Goal: Information Seeking & Learning: Find specific fact

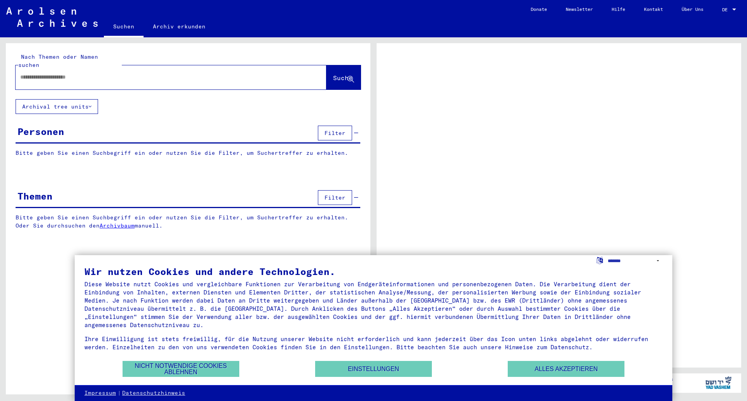
click at [737, 8] on div at bounding box center [734, 9] width 7 height 5
click at [727, 9] on span "DE" at bounding box center [726, 9] width 9 height 5
click at [557, 372] on button "Alles akzeptieren" at bounding box center [566, 369] width 117 height 16
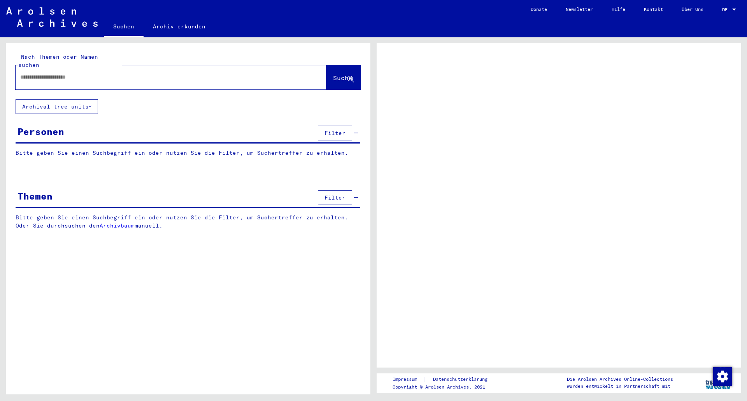
click at [725, 11] on span "DE" at bounding box center [726, 9] width 9 height 5
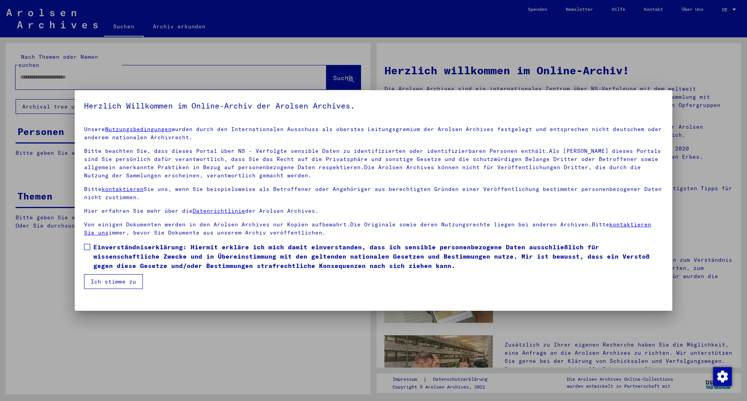
click at [85, 246] on span at bounding box center [87, 247] width 6 height 6
click at [102, 279] on button "Ich stimme zu" at bounding box center [113, 281] width 59 height 15
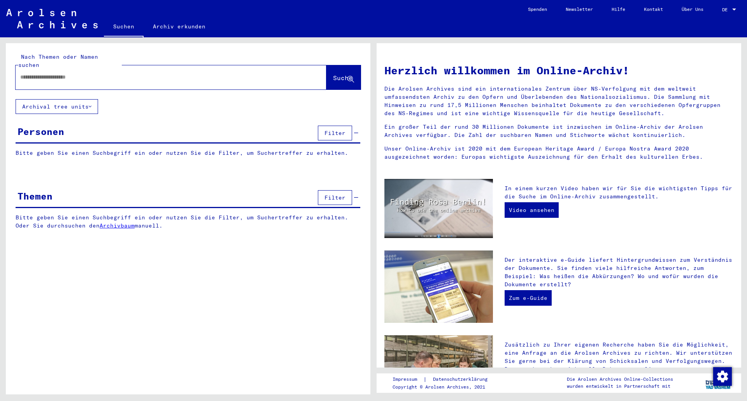
click at [729, 4] on div "DE DE" at bounding box center [730, 7] width 16 height 13
click at [716, 14] on span "English" at bounding box center [714, 14] width 19 height 6
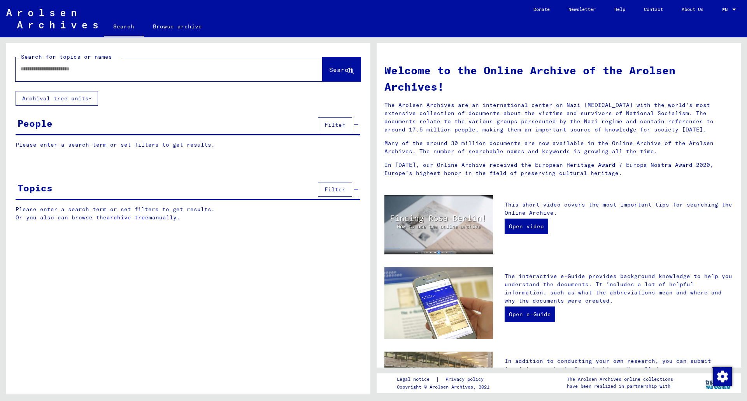
click at [130, 72] on input "text" at bounding box center [159, 69] width 279 height 8
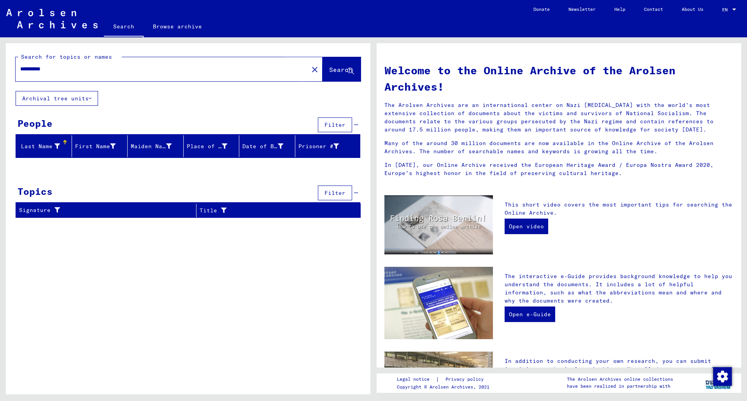
click at [334, 70] on span "Search" at bounding box center [340, 70] width 23 height 8
click at [83, 73] on input "**********" at bounding box center [159, 69] width 279 height 8
type input "*****"
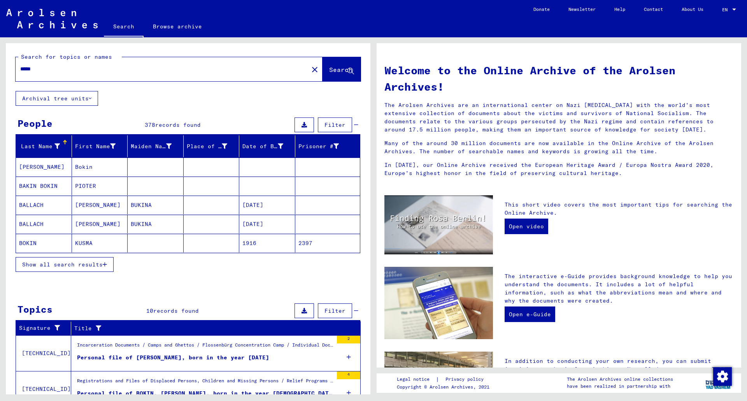
click at [81, 184] on mat-cell "PIOTER" at bounding box center [100, 186] width 56 height 19
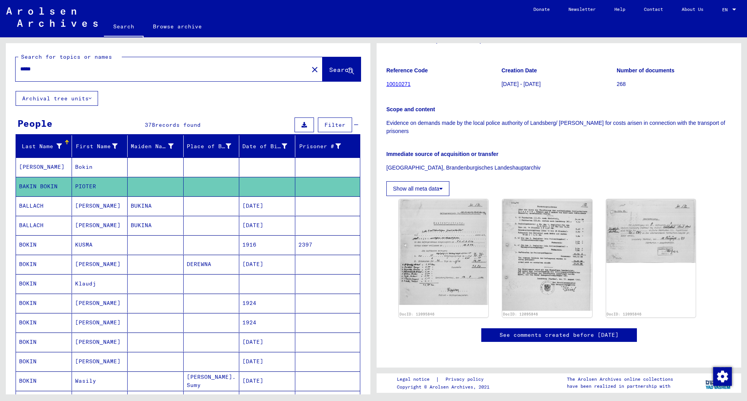
scroll to position [159, 0]
click at [447, 197] on img at bounding box center [444, 252] width 94 height 111
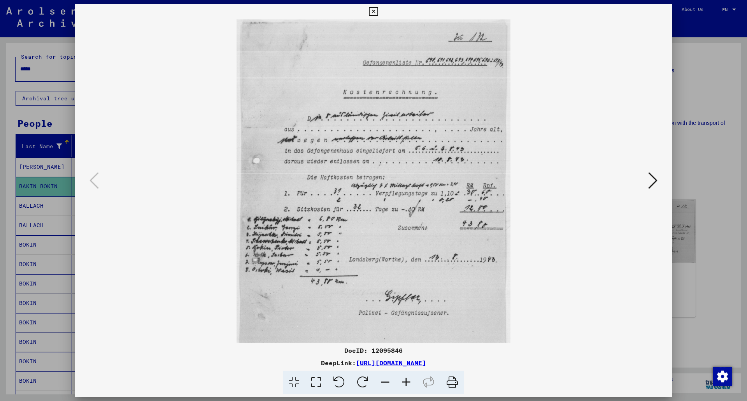
click at [652, 177] on icon at bounding box center [652, 180] width 9 height 19
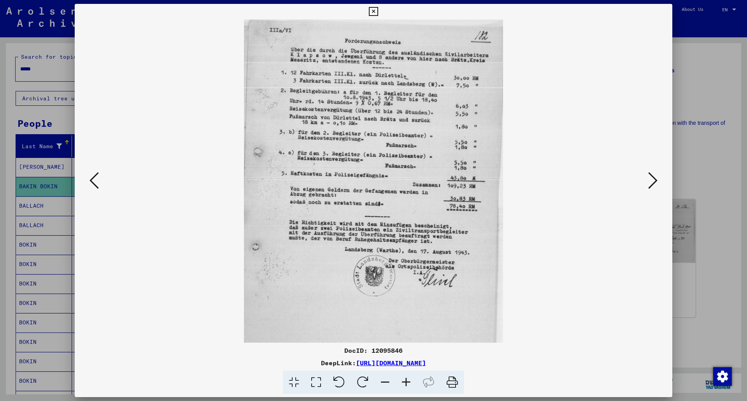
click at [652, 177] on icon at bounding box center [652, 180] width 9 height 19
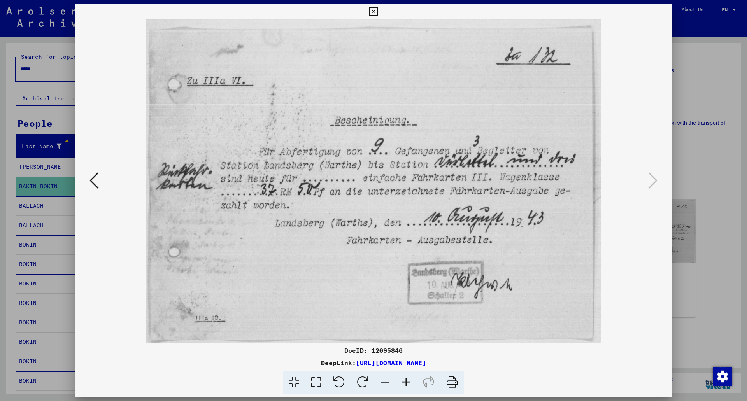
click at [88, 180] on button at bounding box center [94, 181] width 14 height 22
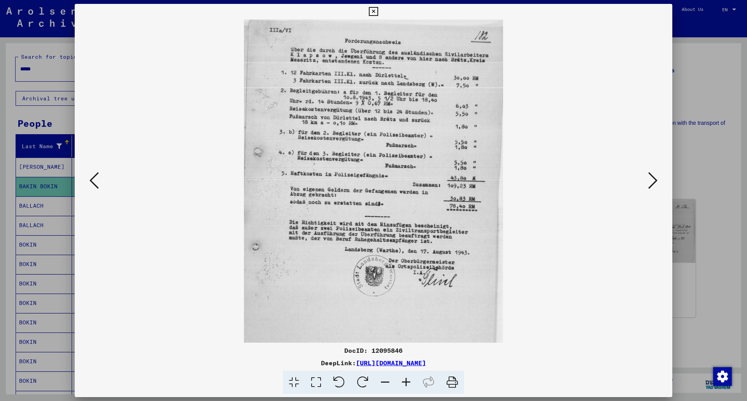
click at [88, 180] on button at bounding box center [94, 181] width 14 height 22
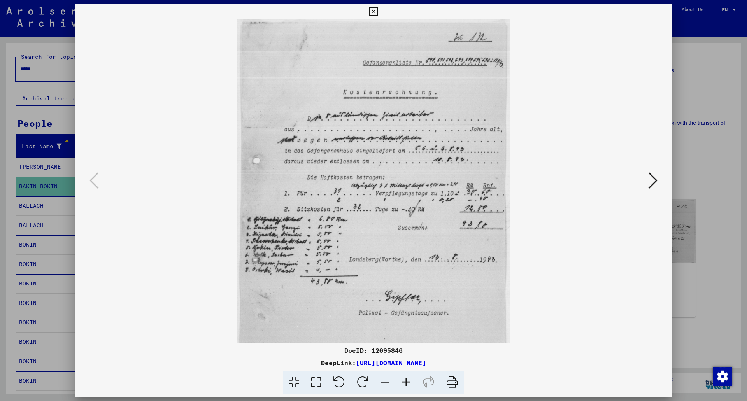
click at [648, 181] on icon at bounding box center [652, 180] width 9 height 19
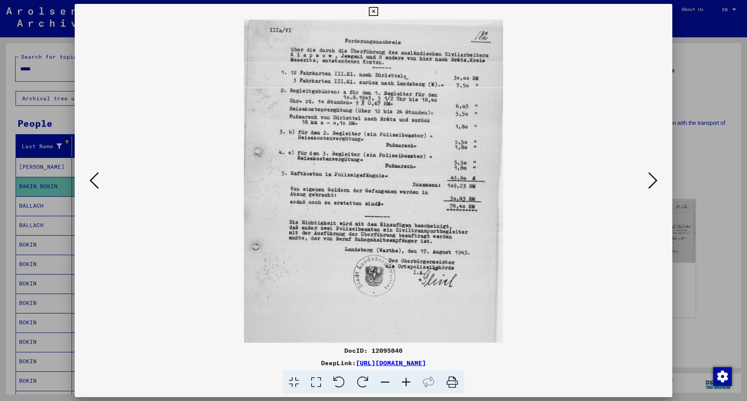
click at [648, 181] on icon at bounding box center [652, 180] width 9 height 19
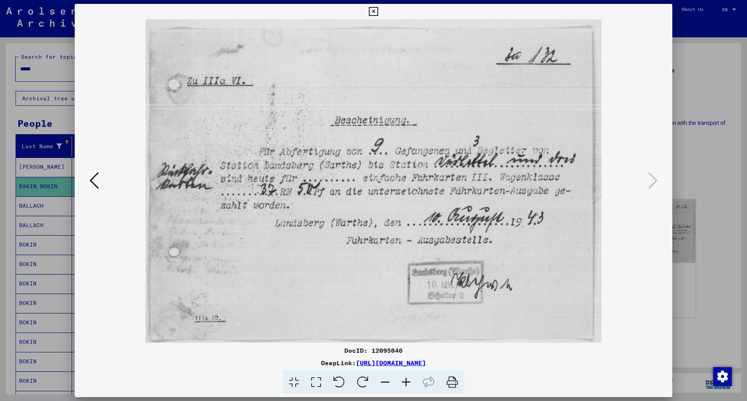
click at [719, 207] on div at bounding box center [373, 200] width 747 height 401
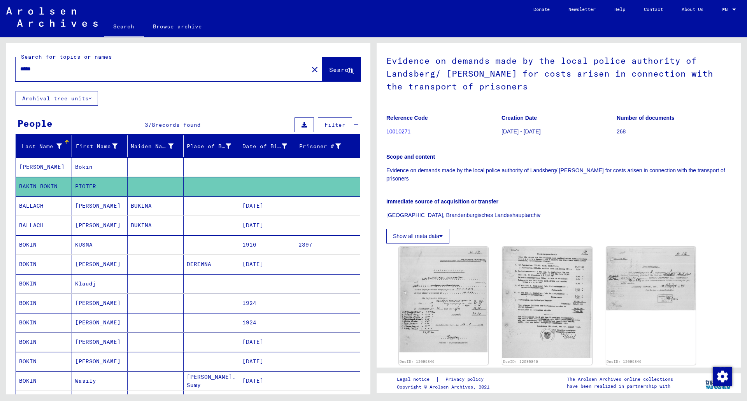
scroll to position [37, 0]
click at [39, 242] on mat-cell "BOKIN" at bounding box center [44, 244] width 56 height 19
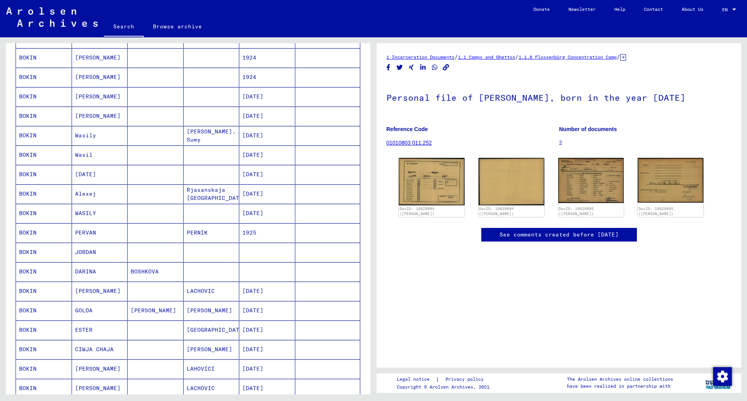
scroll to position [245, 0]
click at [74, 250] on mat-cell "JORDAN" at bounding box center [100, 252] width 56 height 19
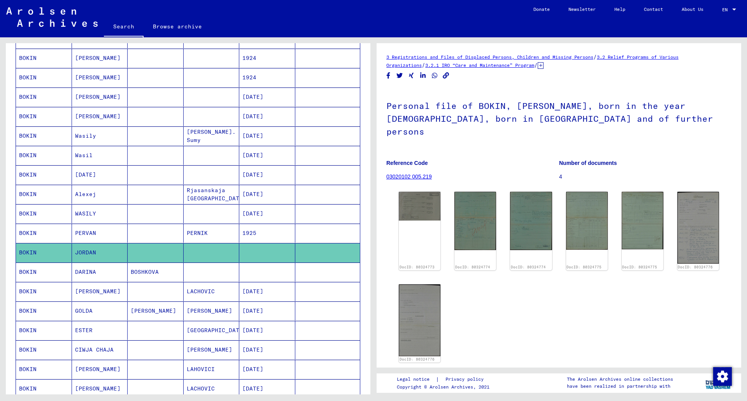
click at [45, 274] on mat-cell "BOKIN" at bounding box center [44, 272] width 56 height 19
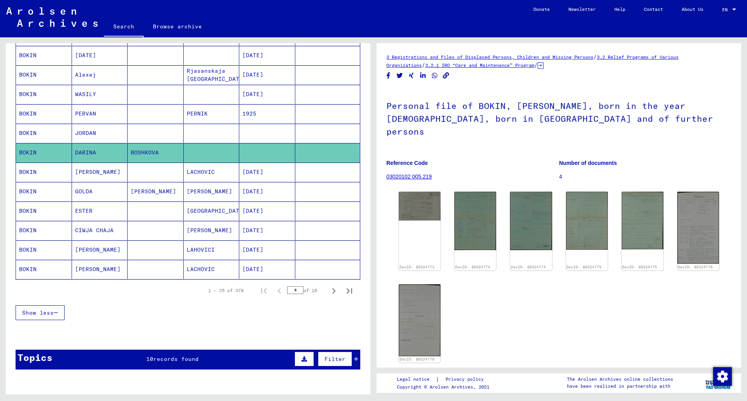
scroll to position [344, 0]
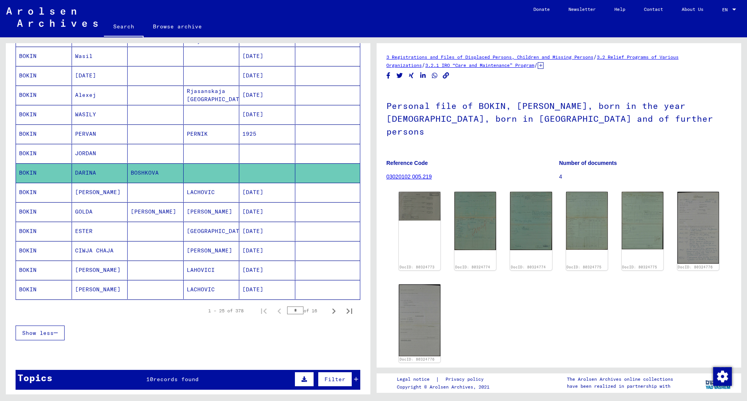
click at [40, 232] on mat-cell "BOKIN" at bounding box center [44, 231] width 56 height 19
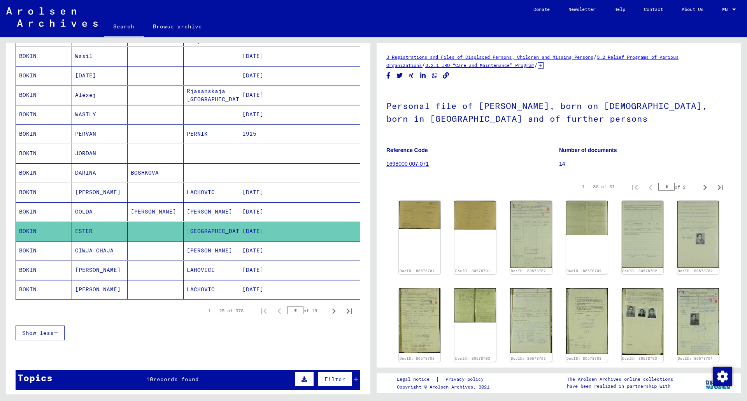
click at [47, 214] on mat-cell "BOKIN" at bounding box center [44, 211] width 56 height 19
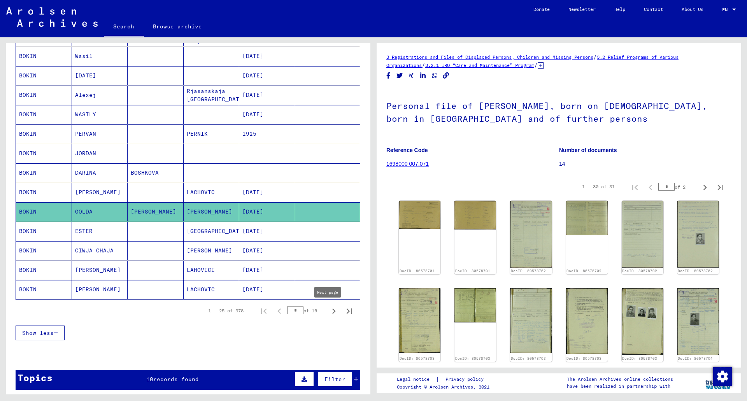
click at [328, 308] on icon "Next page" at bounding box center [333, 311] width 11 height 11
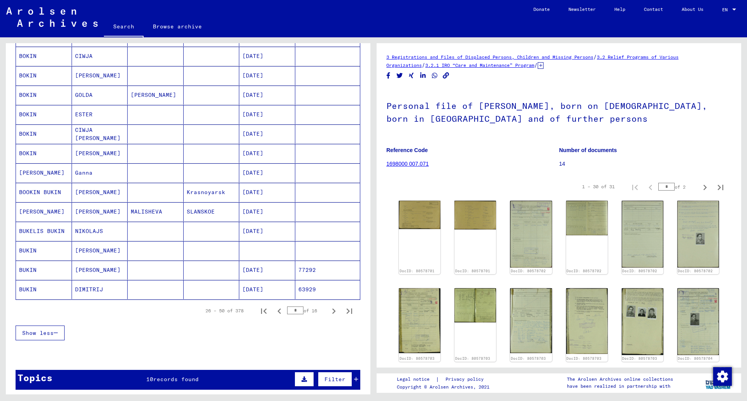
click at [328, 308] on icon "Next page" at bounding box center [333, 311] width 11 height 11
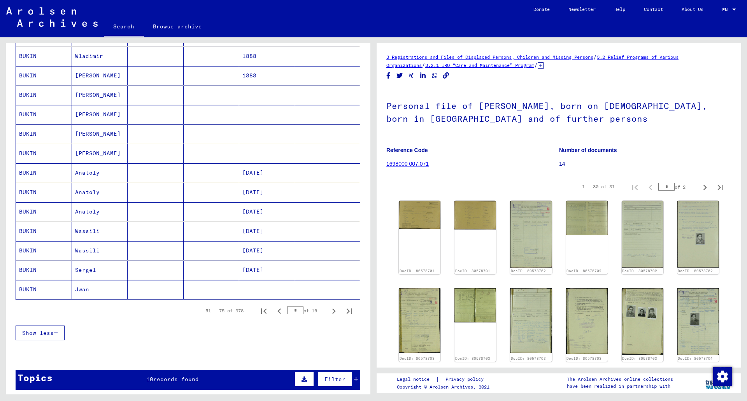
click at [328, 308] on icon "Next page" at bounding box center [333, 311] width 11 height 11
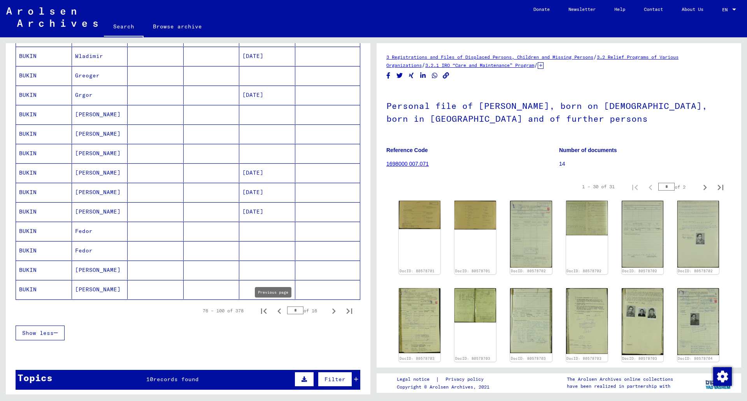
click at [274, 313] on icon "Previous page" at bounding box center [279, 311] width 11 height 11
type input "*"
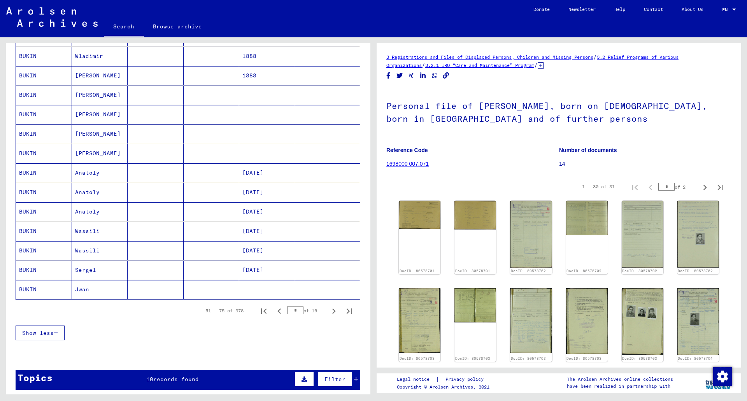
click at [108, 290] on mat-cell "Jwan" at bounding box center [100, 289] width 56 height 19
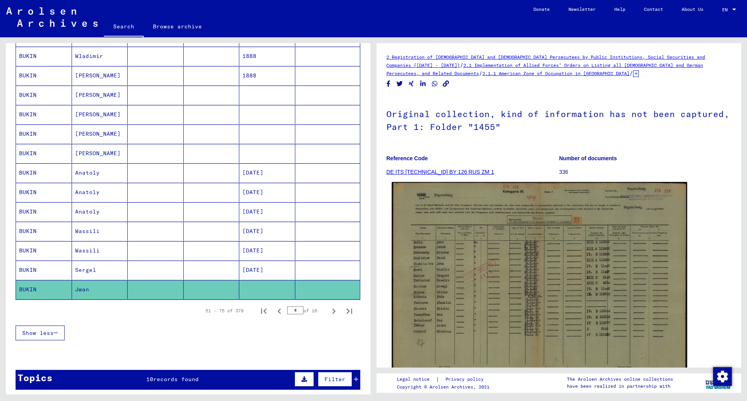
click at [585, 265] on img at bounding box center [539, 285] width 295 height 207
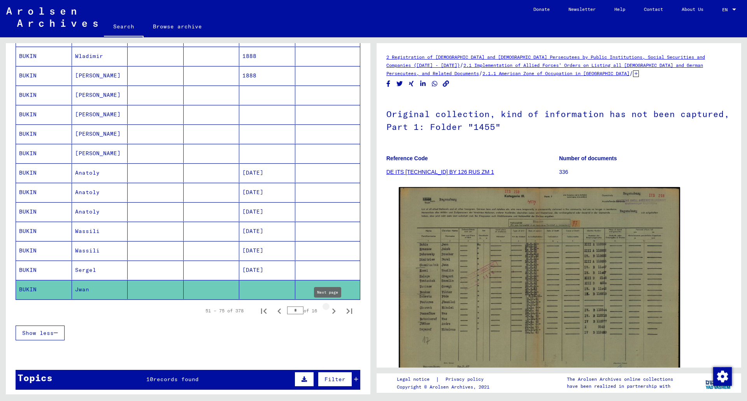
click at [328, 311] on icon "Next page" at bounding box center [333, 311] width 11 height 11
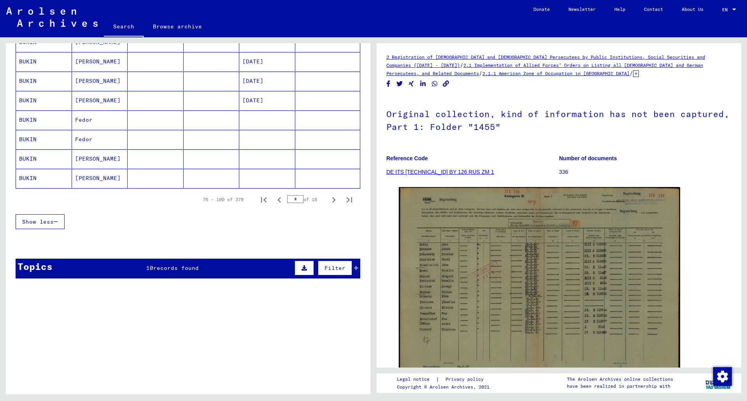
scroll to position [499, 0]
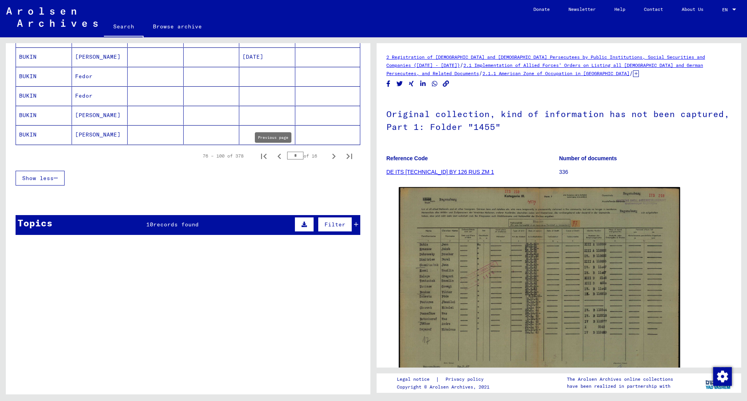
click at [277, 158] on icon "Previous page" at bounding box center [279, 156] width 4 height 5
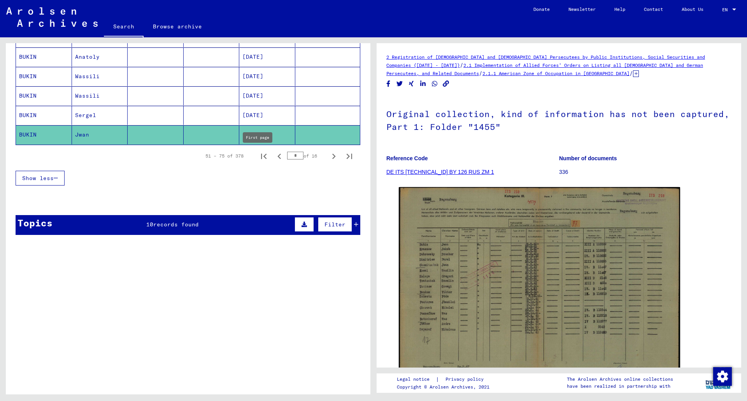
click at [258, 158] on icon "First page" at bounding box center [263, 156] width 11 height 11
type input "*"
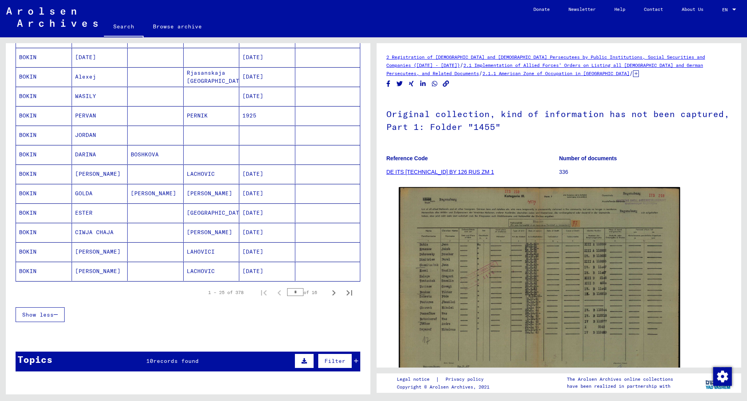
scroll to position [362, 0]
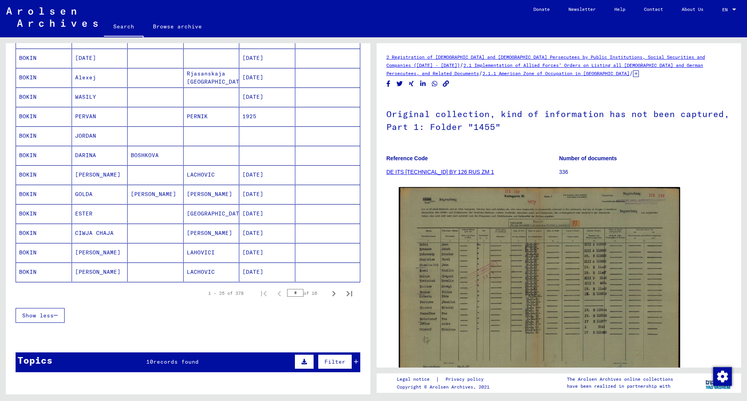
click at [85, 175] on mat-cell "[PERSON_NAME]" at bounding box center [100, 174] width 56 height 19
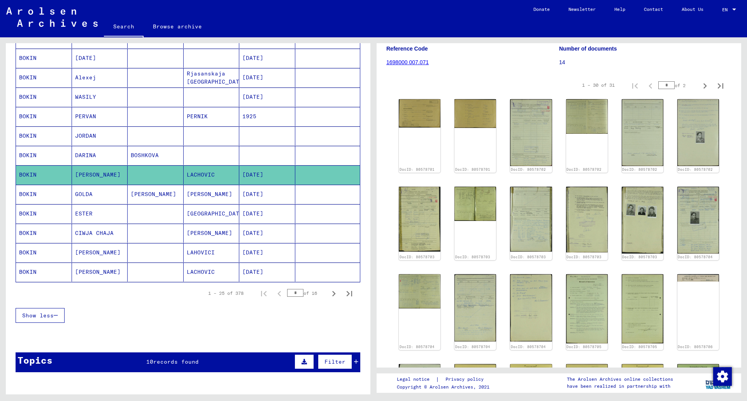
scroll to position [101, 0]
click at [102, 196] on mat-cell "GOLDA" at bounding box center [100, 194] width 56 height 19
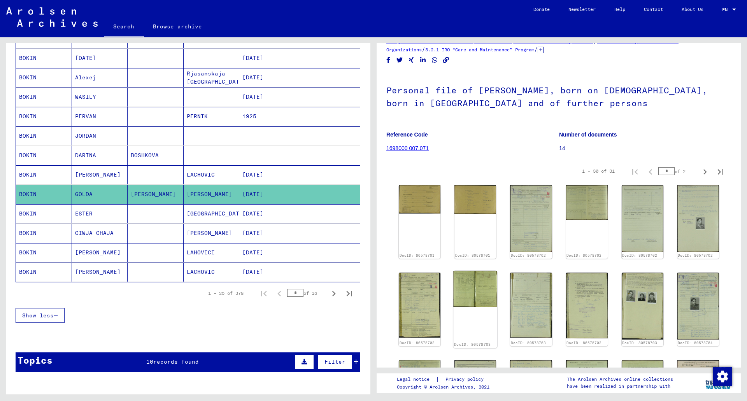
scroll to position [0, 0]
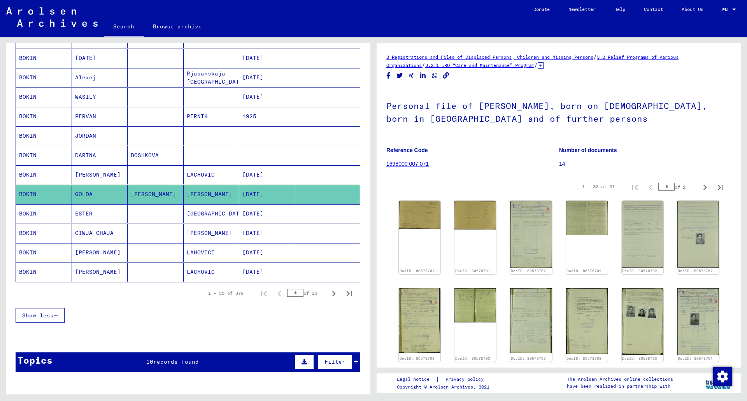
click at [108, 216] on mat-cell "ESTER" at bounding box center [100, 213] width 56 height 19
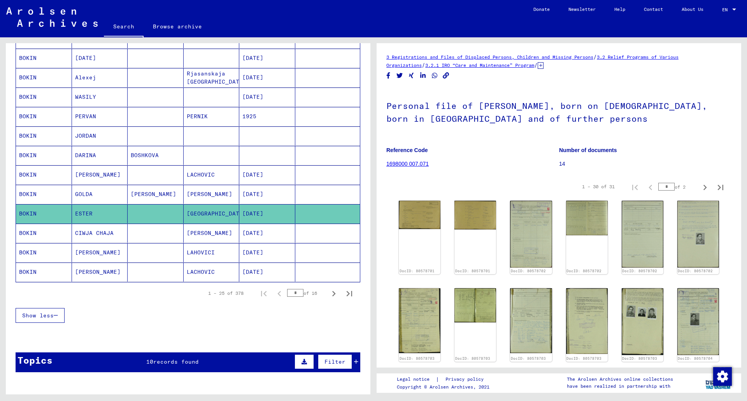
click at [104, 239] on mat-cell "CIWJA CHAJA" at bounding box center [100, 233] width 56 height 19
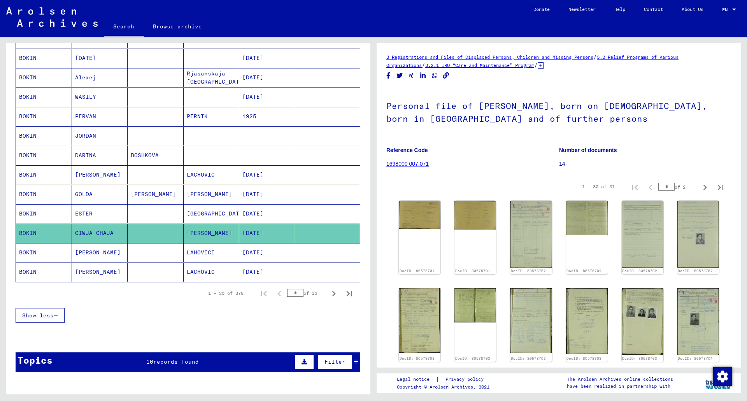
click at [104, 239] on mat-cell "CIWJA CHAJA" at bounding box center [100, 233] width 56 height 19
click at [79, 242] on mat-cell "CIWJA CHAJA" at bounding box center [100, 233] width 56 height 19
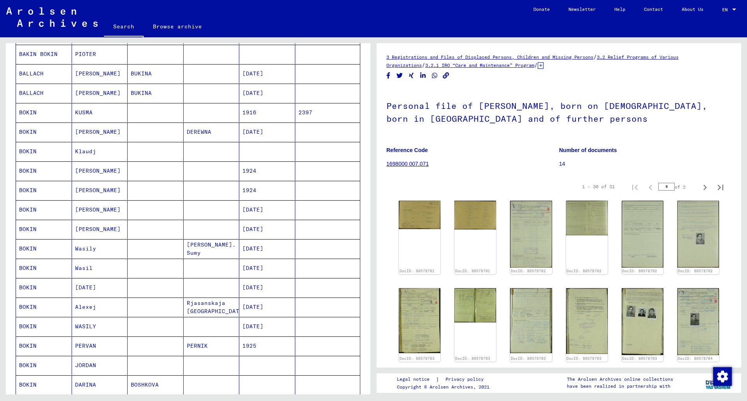
scroll to position [133, 0]
click at [167, 139] on mat-cell at bounding box center [156, 131] width 56 height 19
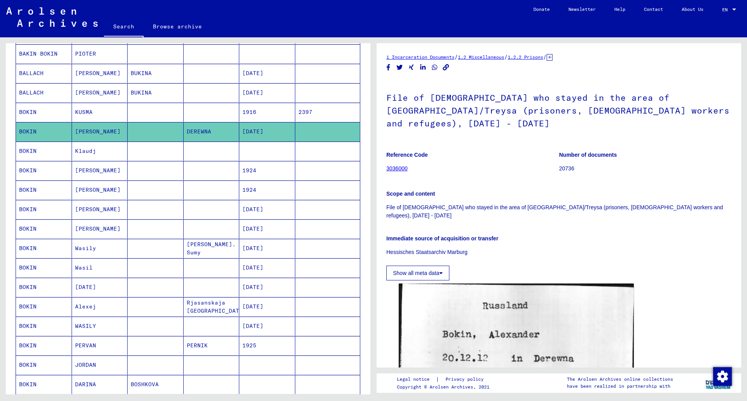
click at [102, 153] on mat-cell "Klaudj" at bounding box center [100, 151] width 56 height 19
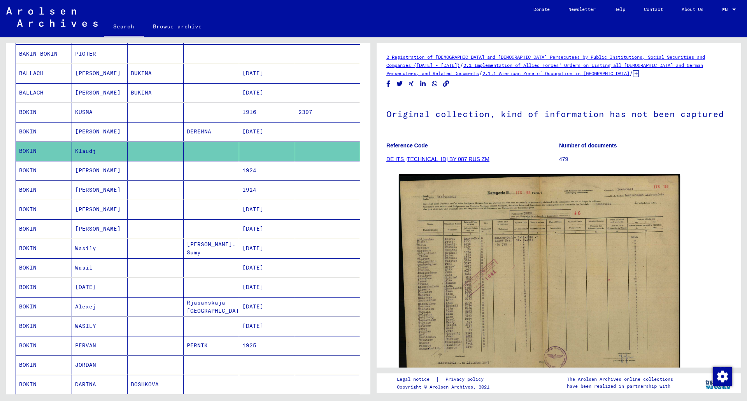
click at [109, 245] on mat-cell "Wasily" at bounding box center [100, 248] width 56 height 19
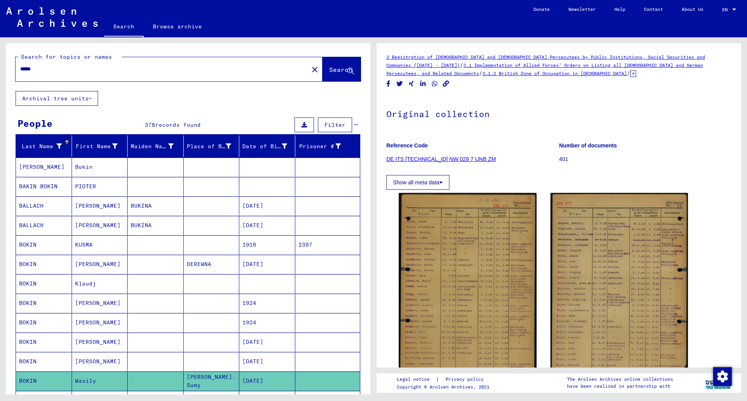
click at [110, 63] on div "*****" at bounding box center [160, 69] width 288 height 18
click at [117, 73] on input "*****" at bounding box center [162, 69] width 284 height 8
type input "*"
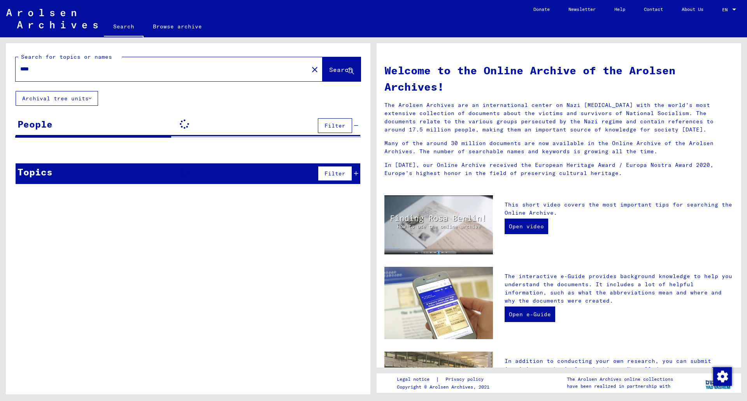
click at [341, 64] on button "Search" at bounding box center [342, 69] width 38 height 24
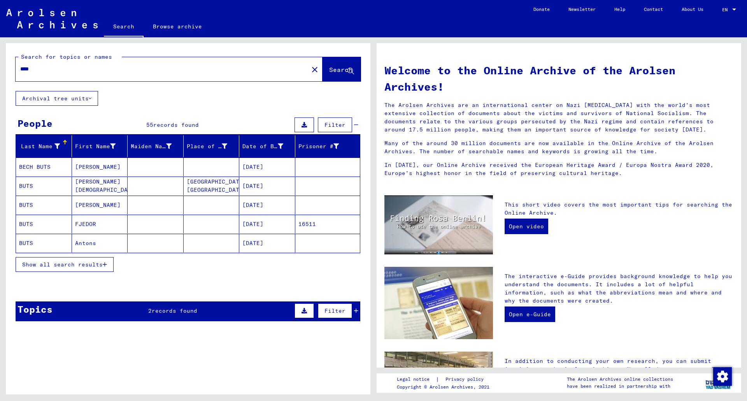
click at [103, 74] on div "****" at bounding box center [158, 69] width 284 height 18
click at [90, 71] on input "****" at bounding box center [159, 69] width 279 height 8
type input "*"
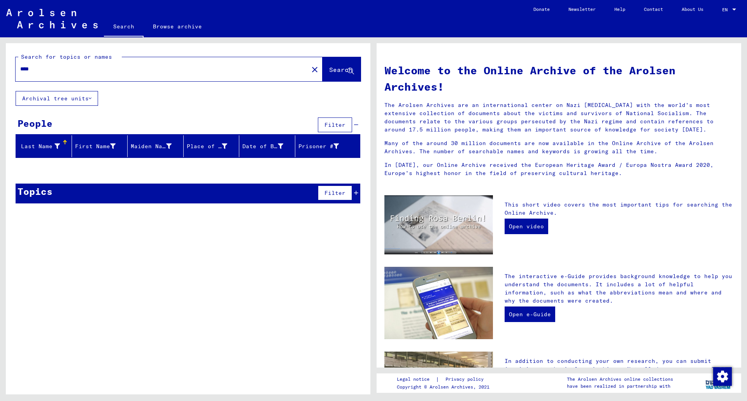
click at [90, 71] on input "****" at bounding box center [159, 69] width 279 height 8
type input "*****"
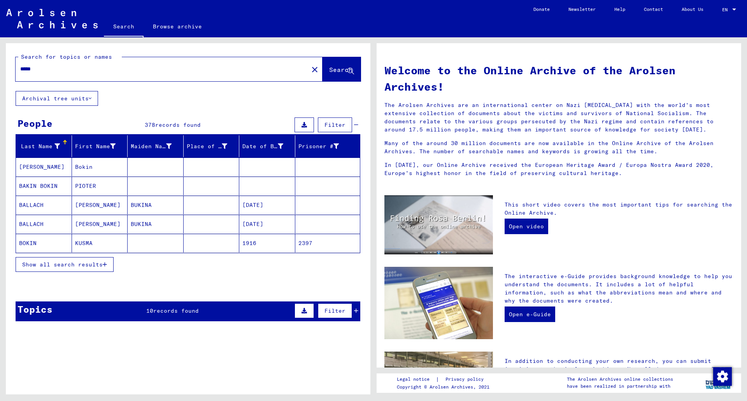
click at [95, 270] on button "Show all search results" at bounding box center [65, 264] width 98 height 15
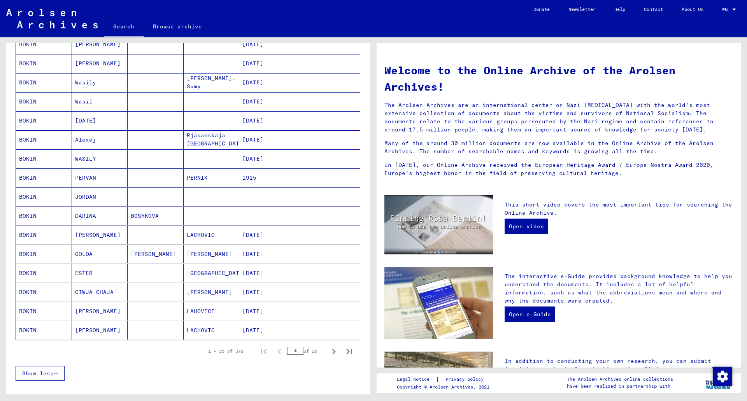
scroll to position [294, 0]
click at [330, 351] on icon "Next page" at bounding box center [333, 351] width 11 height 11
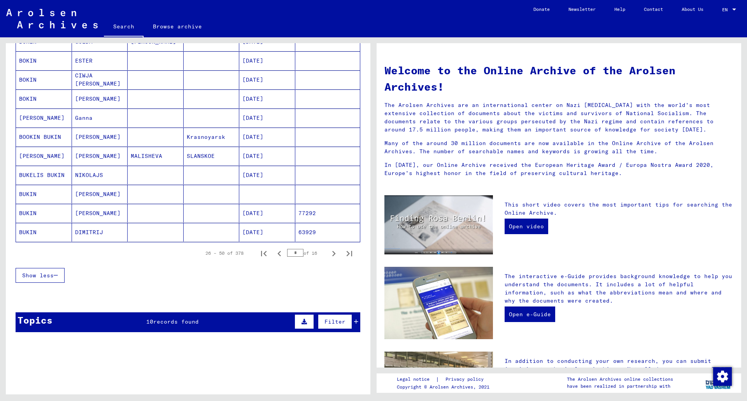
scroll to position [392, 0]
click at [328, 253] on icon "Next page" at bounding box center [333, 253] width 11 height 11
type input "*"
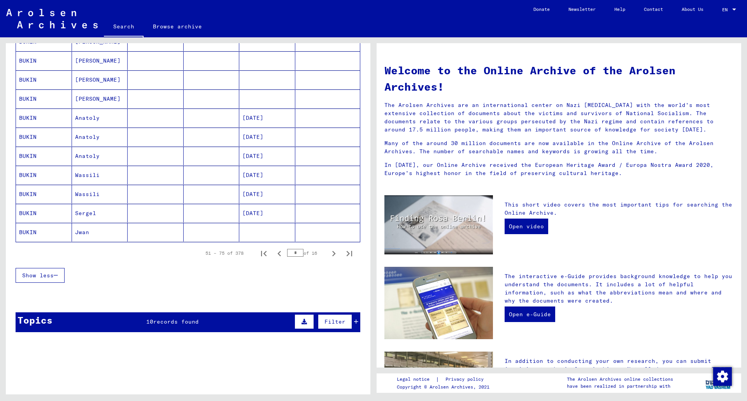
click at [75, 235] on mat-cell "Jwan" at bounding box center [100, 232] width 56 height 19
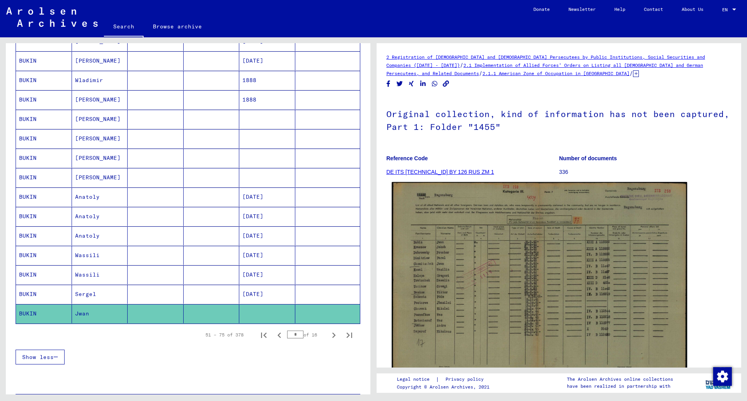
click at [493, 248] on img at bounding box center [539, 285] width 295 height 207
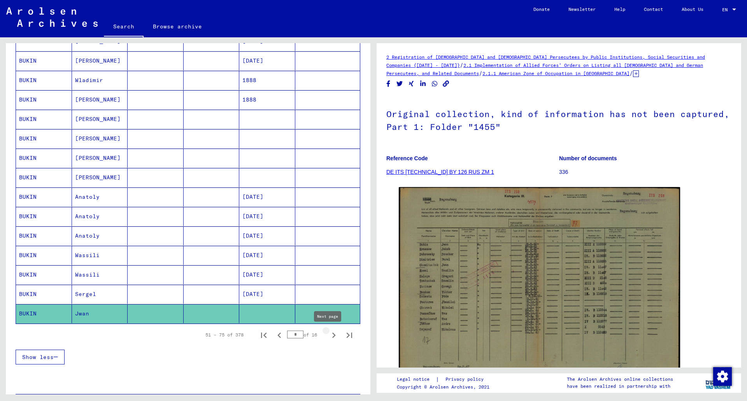
click at [332, 334] on icon "Next page" at bounding box center [334, 335] width 4 height 5
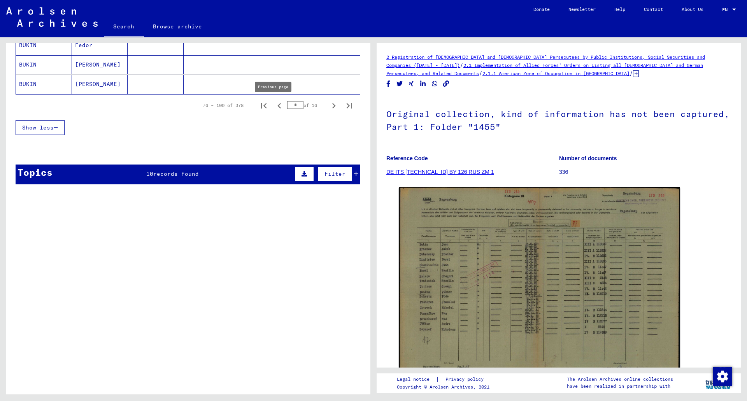
scroll to position [358, 0]
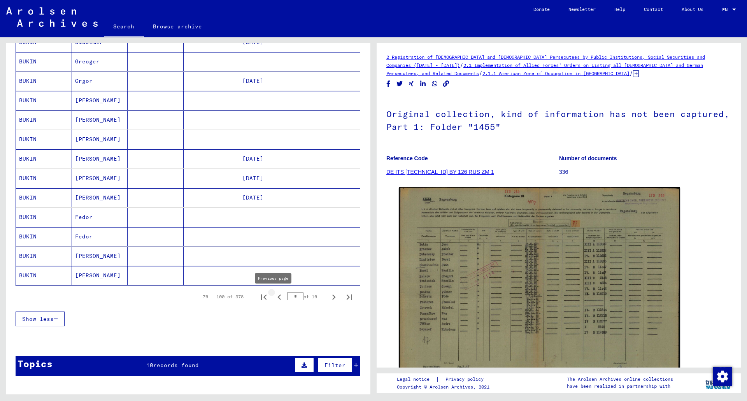
click at [276, 296] on icon "Previous page" at bounding box center [279, 297] width 11 height 11
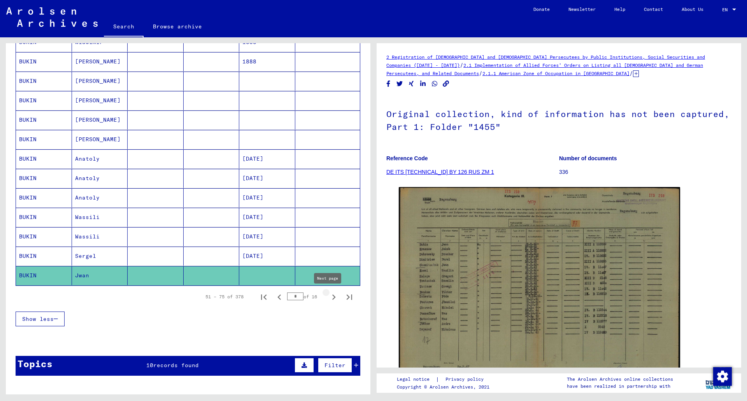
click at [328, 297] on icon "Next page" at bounding box center [333, 297] width 11 height 11
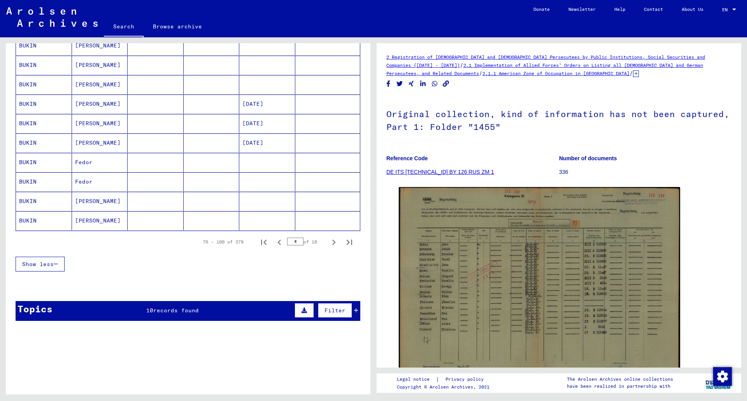
scroll to position [428, 0]
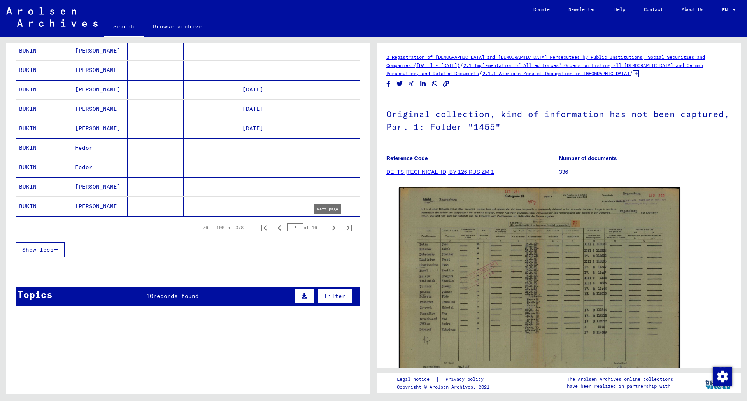
click at [329, 233] on icon "Next page" at bounding box center [333, 228] width 11 height 11
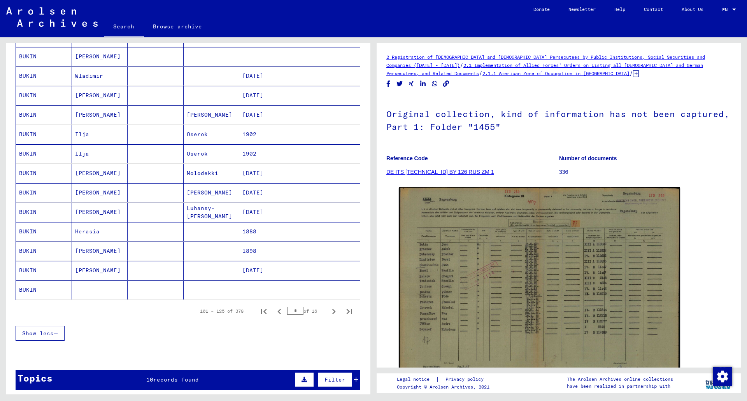
scroll to position [344, 0]
click at [274, 313] on icon "Previous page" at bounding box center [279, 312] width 11 height 11
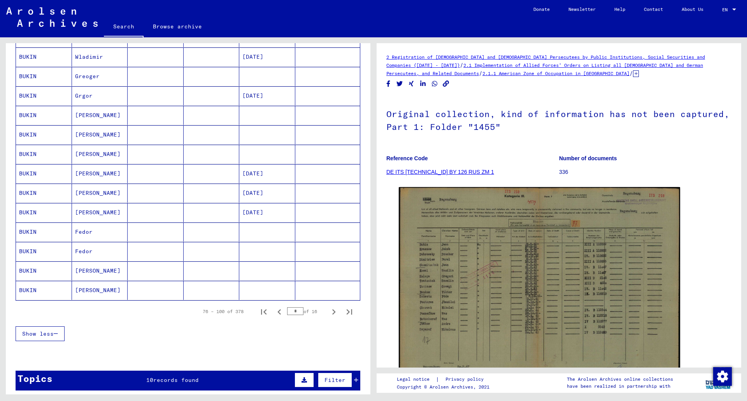
click at [274, 313] on icon "Previous page" at bounding box center [279, 312] width 11 height 11
type input "*"
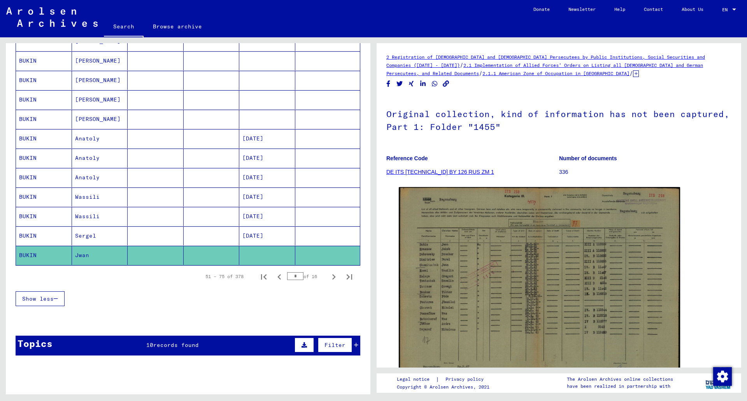
scroll to position [367, 0]
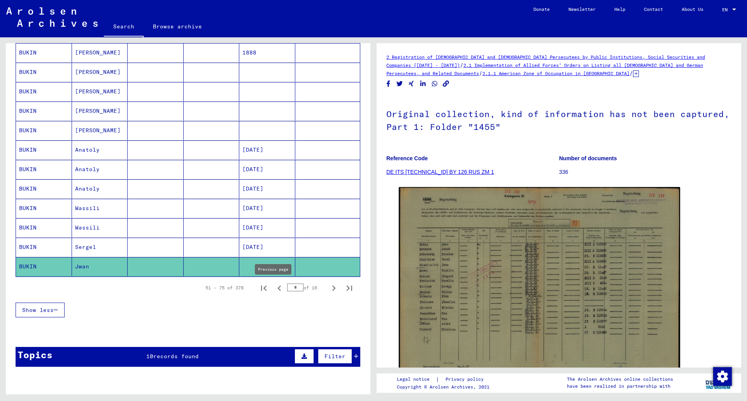
click at [274, 288] on icon "Previous page" at bounding box center [279, 288] width 11 height 11
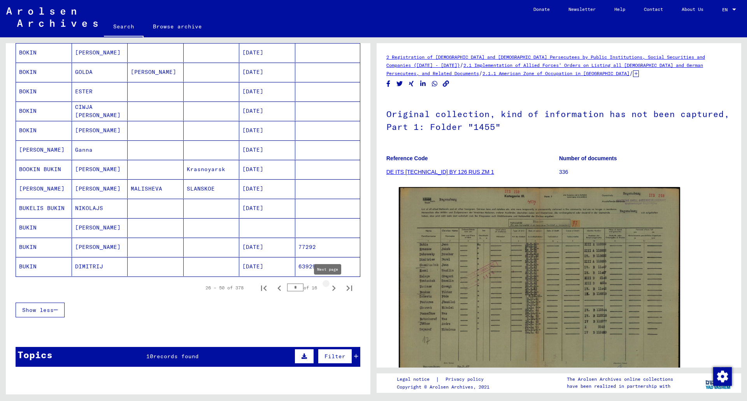
click at [328, 288] on icon "Next page" at bounding box center [333, 288] width 11 height 11
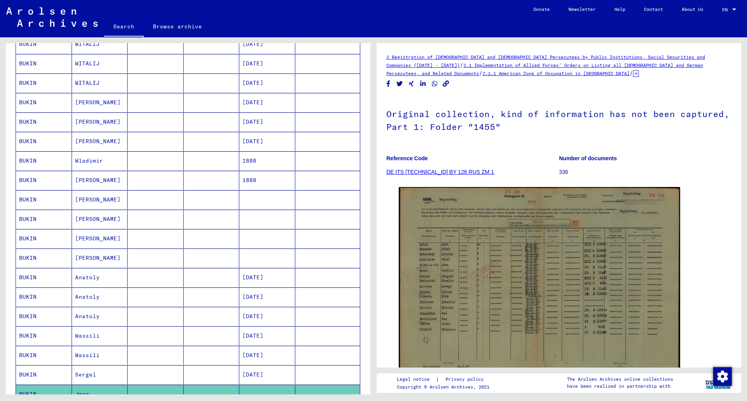
scroll to position [239, 0]
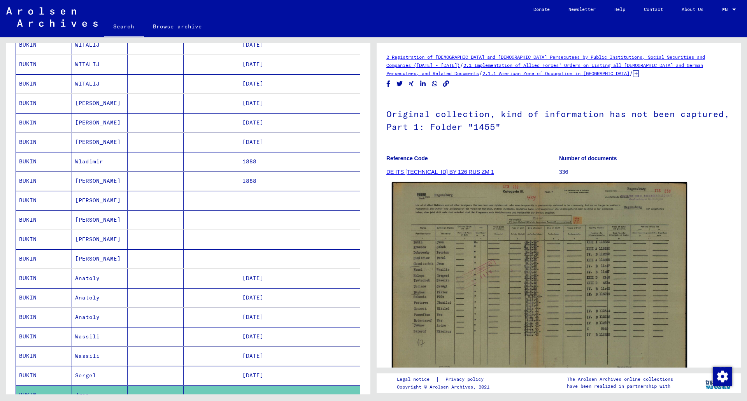
click at [435, 230] on img at bounding box center [539, 285] width 295 height 207
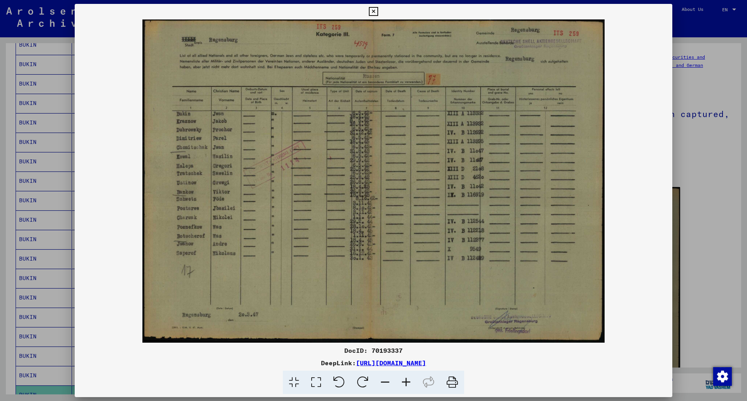
click at [55, 132] on div at bounding box center [373, 200] width 747 height 401
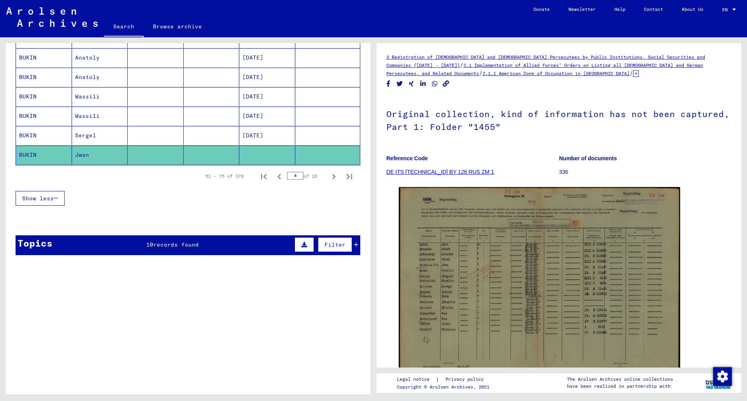
scroll to position [477, 0]
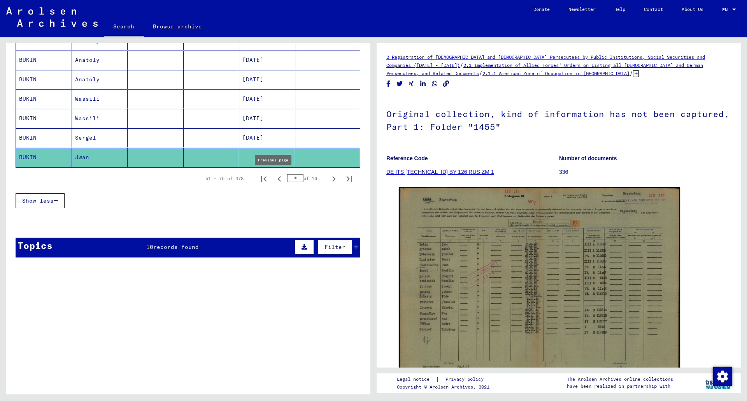
click at [274, 176] on icon "Previous page" at bounding box center [279, 179] width 11 height 11
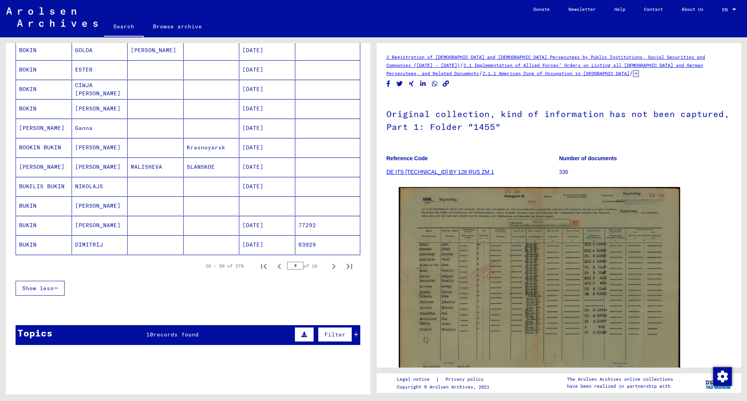
scroll to position [390, 0]
click at [275, 266] on icon "Previous page" at bounding box center [279, 266] width 11 height 11
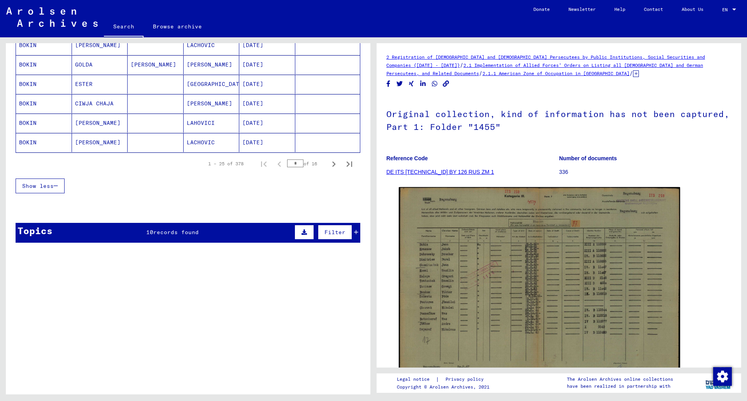
scroll to position [493, 0]
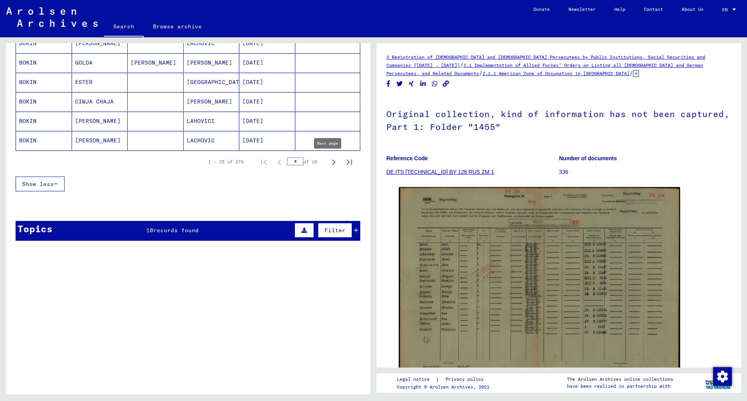
click at [328, 158] on icon "Next page" at bounding box center [333, 162] width 11 height 11
type input "*"
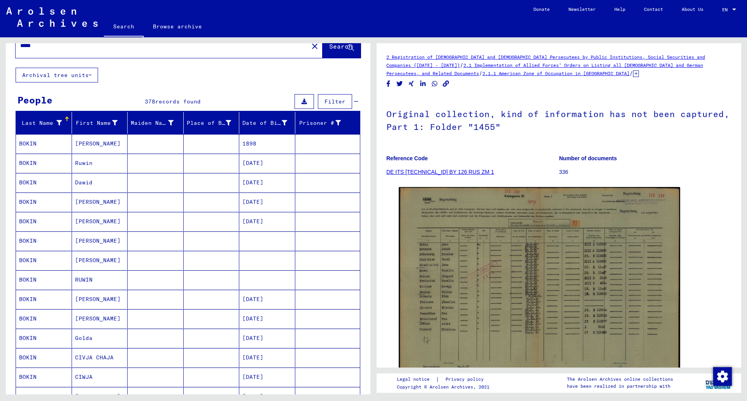
scroll to position [0, 0]
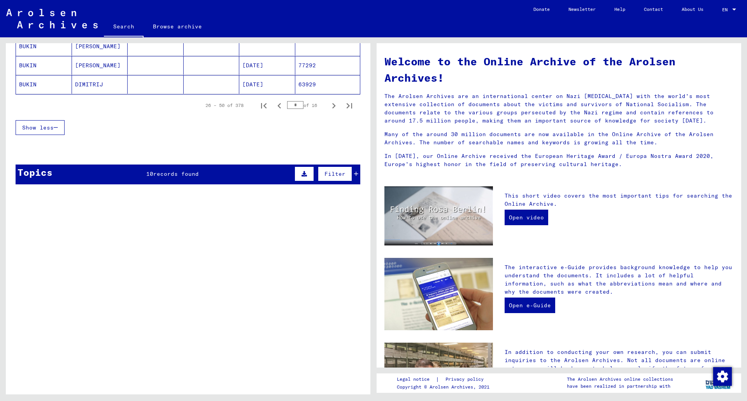
scroll to position [8, 0]
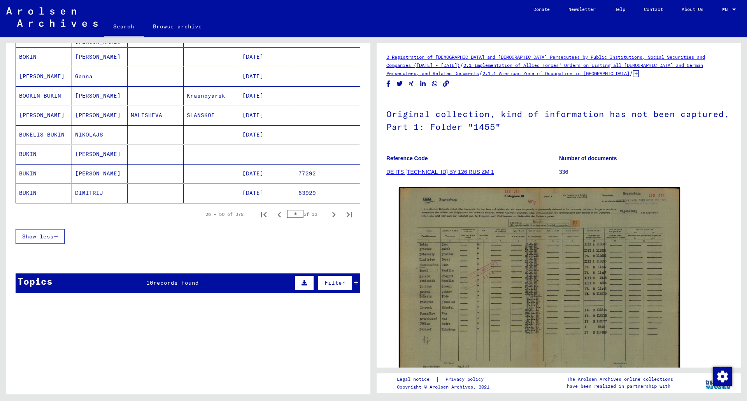
scroll to position [442, 0]
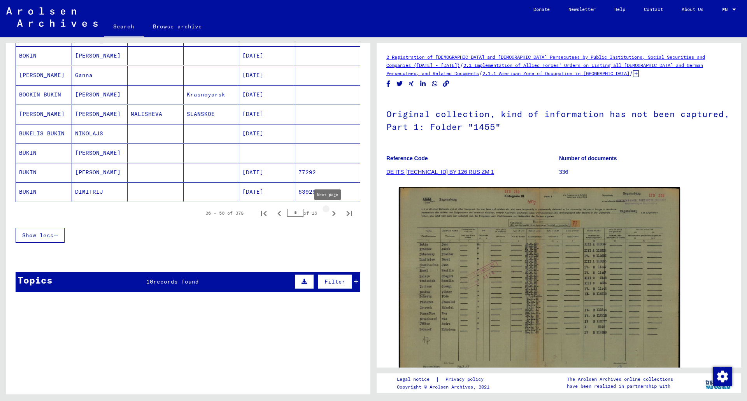
click at [328, 214] on icon "Next page" at bounding box center [333, 213] width 11 height 11
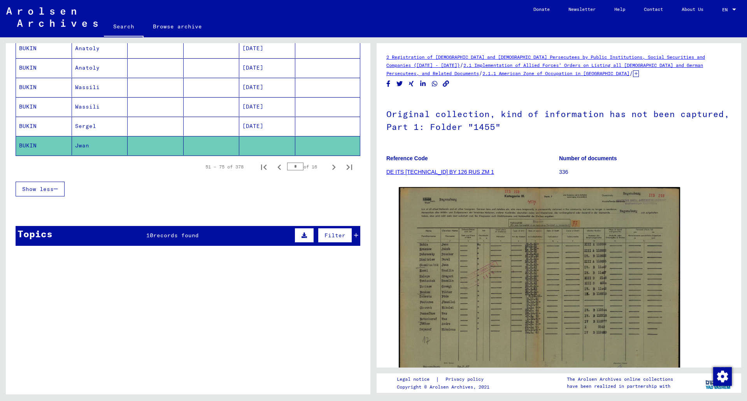
scroll to position [459, 0]
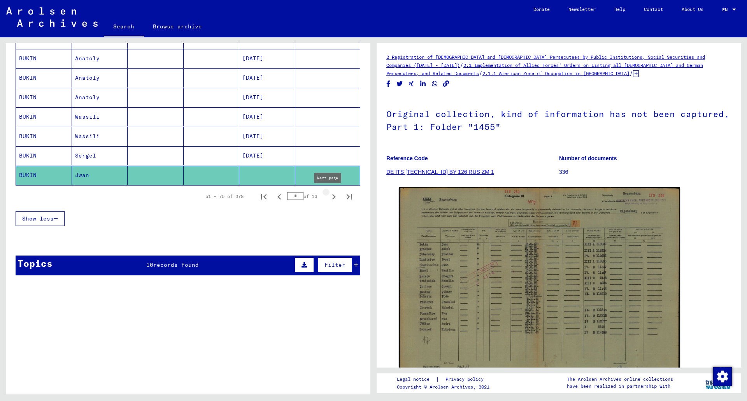
click at [332, 197] on icon "Next page" at bounding box center [334, 196] width 4 height 5
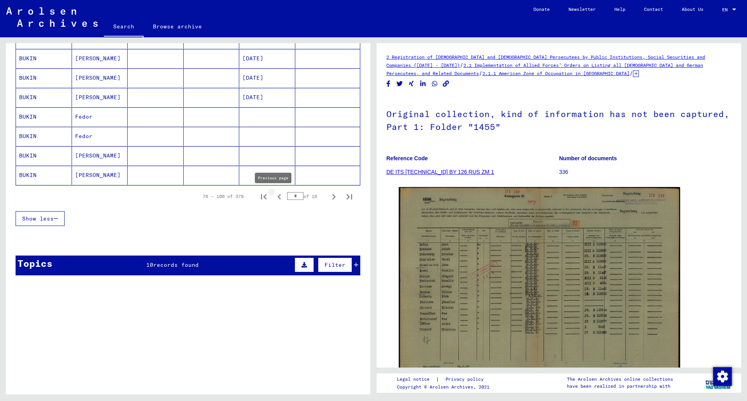
click at [274, 198] on icon "Previous page" at bounding box center [279, 196] width 11 height 11
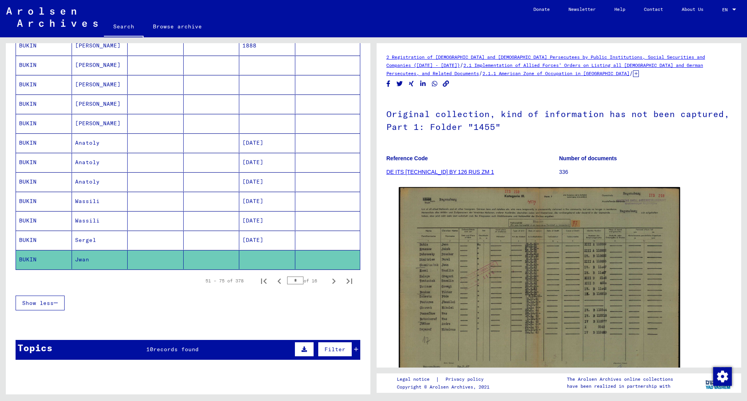
scroll to position [375, 0]
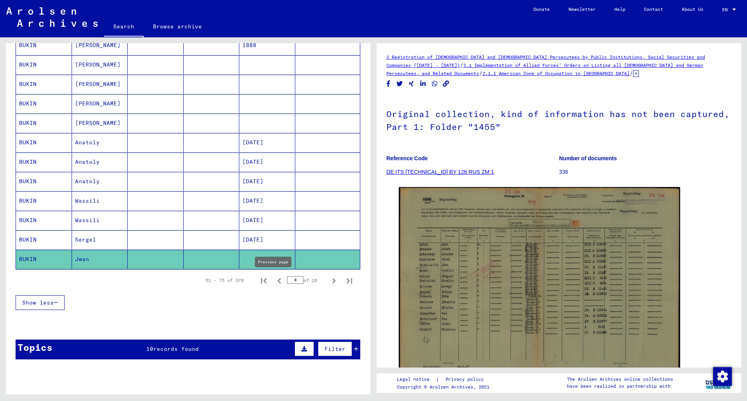
click at [278, 281] on icon "Previous page" at bounding box center [279, 281] width 11 height 11
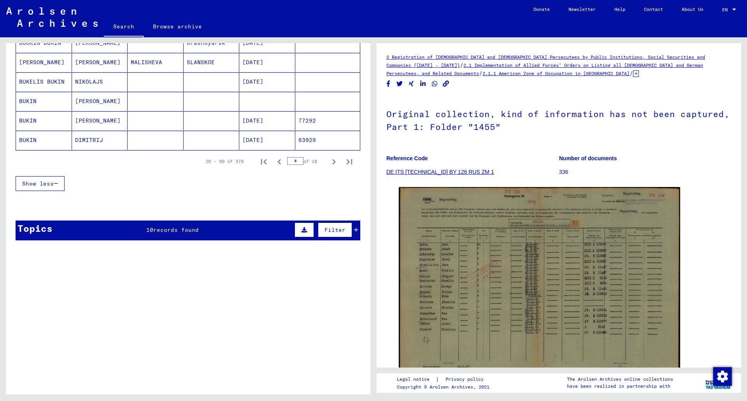
scroll to position [493, 0]
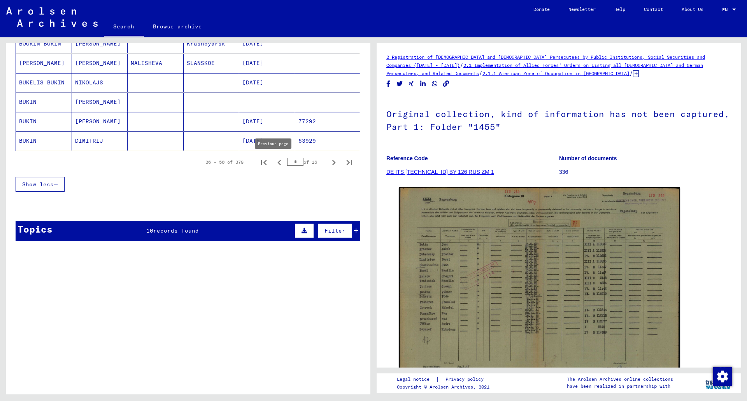
click at [274, 163] on icon "Previous page" at bounding box center [279, 162] width 11 height 11
type input "*"
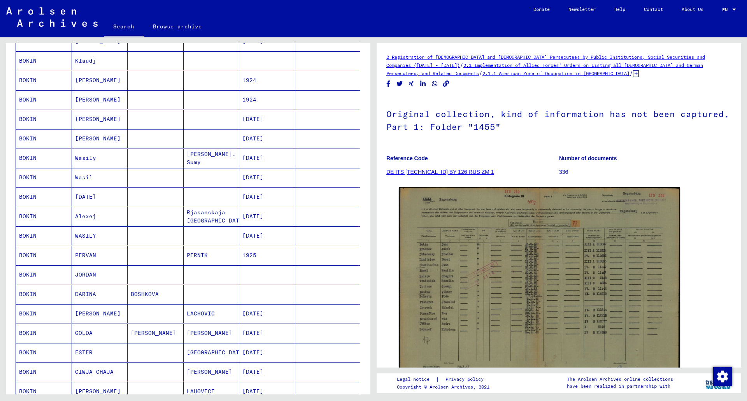
scroll to position [0, 0]
